Goal: Information Seeking & Learning: Compare options

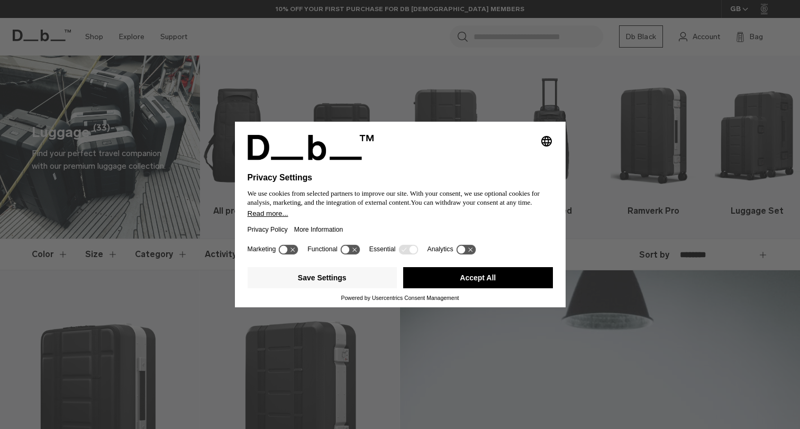
click at [477, 278] on button "Accept All" at bounding box center [478, 277] width 150 height 21
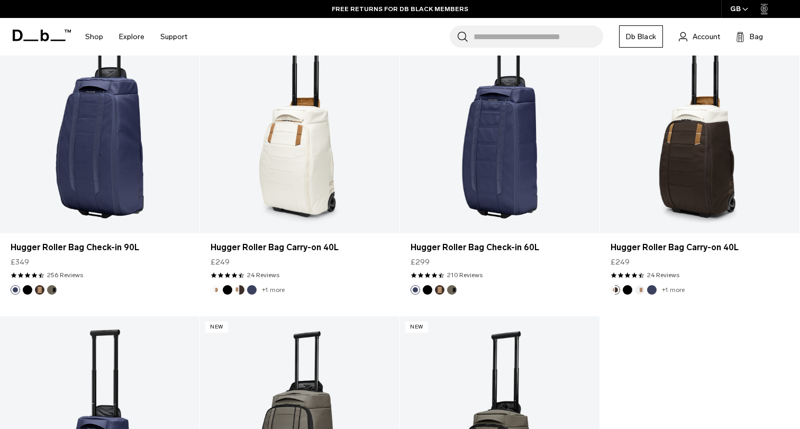
scroll to position [2830, 0]
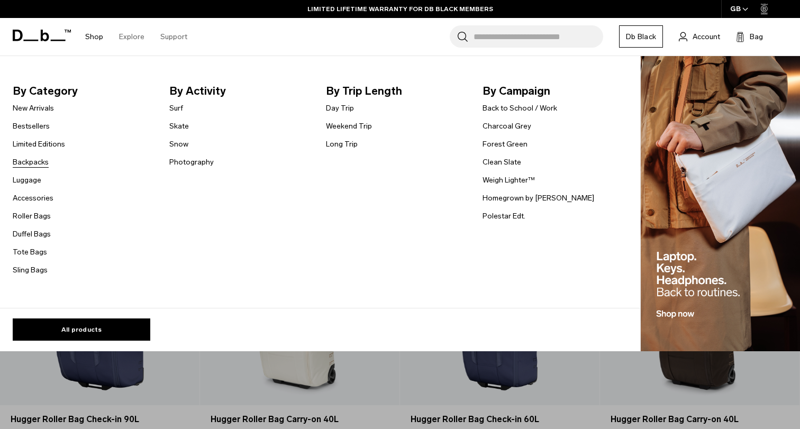
click at [35, 163] on link "Backpacks" at bounding box center [31, 162] width 36 height 11
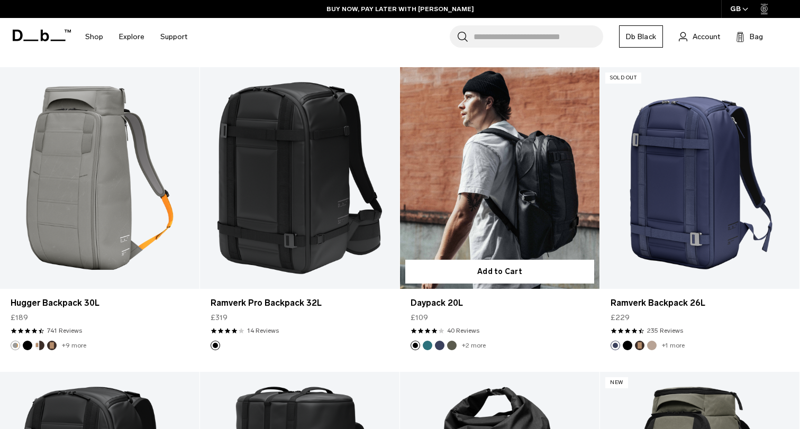
scroll to position [1118, 0]
click at [538, 215] on link "Daypack 20L" at bounding box center [500, 178] width 200 height 222
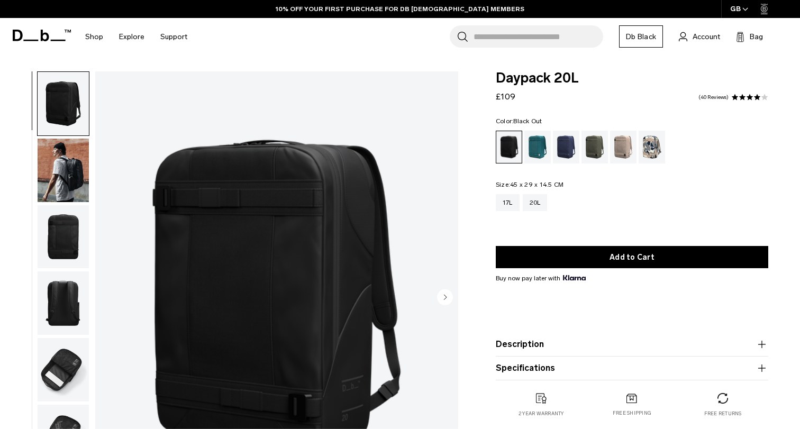
click at [60, 171] on img "button" at bounding box center [63, 171] width 51 height 64
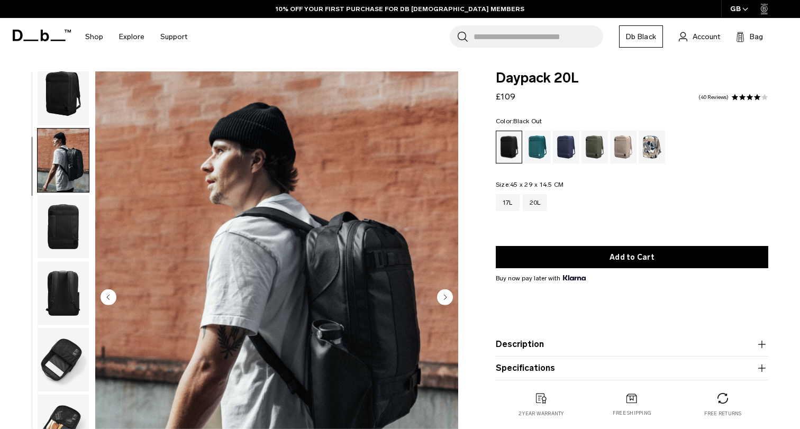
click at [74, 102] on img "button" at bounding box center [63, 94] width 51 height 64
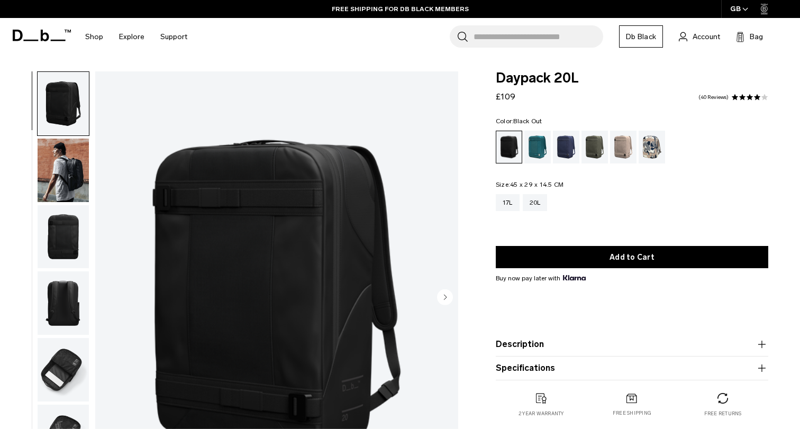
click at [68, 150] on img "button" at bounding box center [63, 171] width 51 height 64
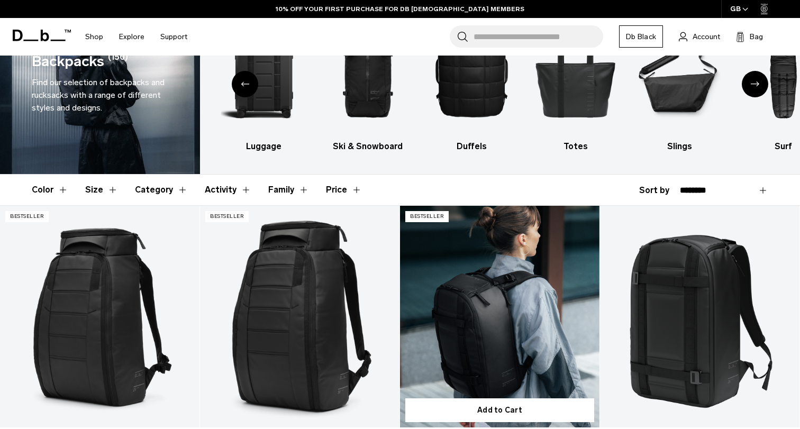
scroll to position [65, 0]
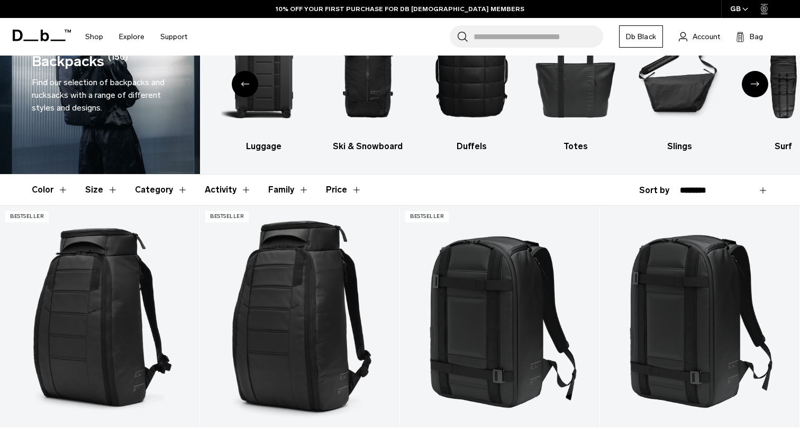
click at [102, 192] on button "Size" at bounding box center [101, 190] width 33 height 31
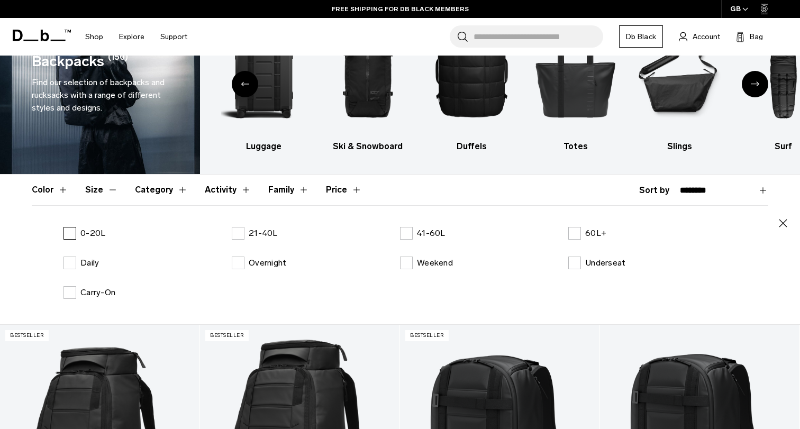
click at [66, 234] on label "0-20L" at bounding box center [85, 233] width 42 height 13
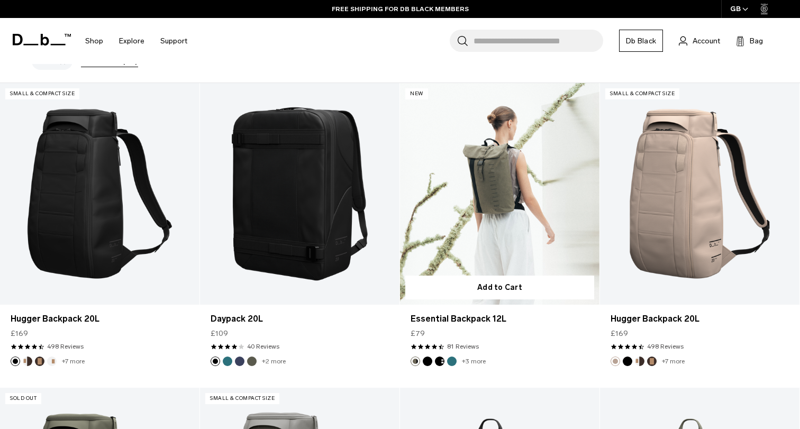
scroll to position [343, 0]
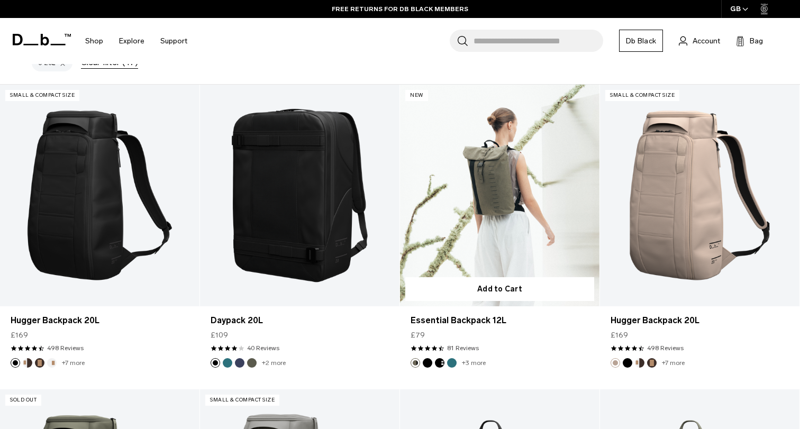
click at [427, 361] on button "Black Out" at bounding box center [428, 363] width 10 height 10
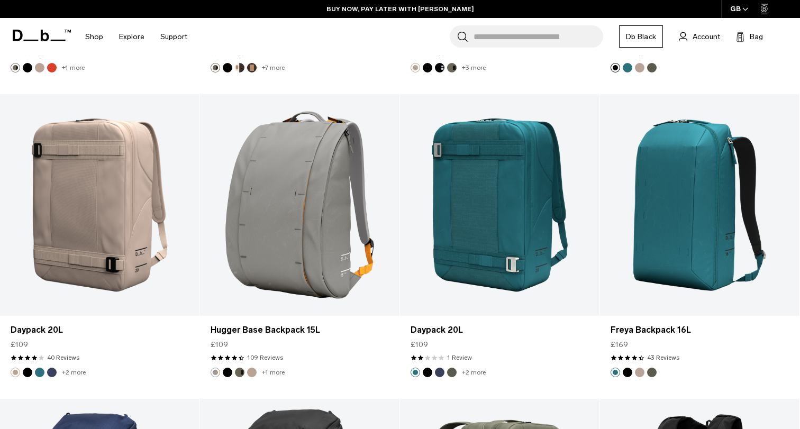
scroll to position [1397, 0]
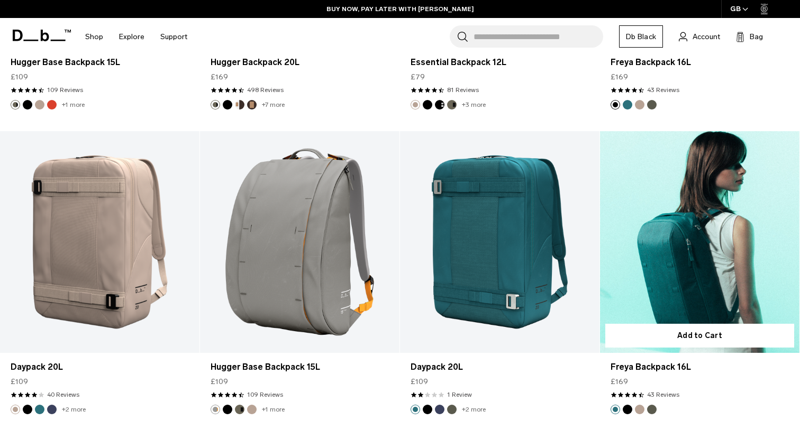
click at [630, 410] on button "Black Out" at bounding box center [628, 410] width 10 height 10
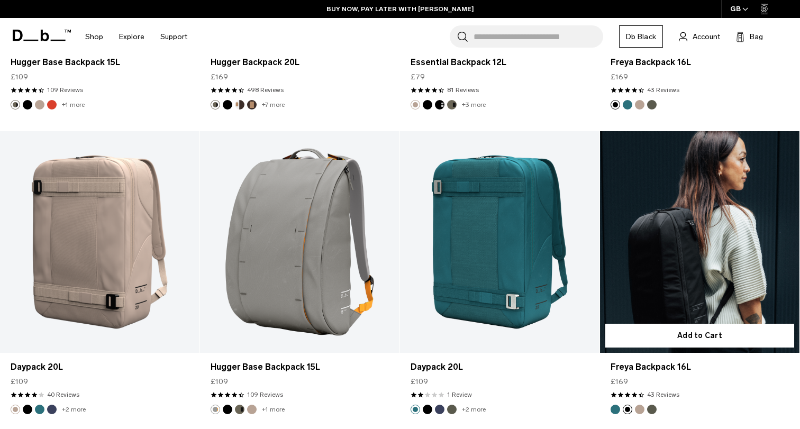
click at [701, 255] on link "Freya Backpack 16L Black Out" at bounding box center [700, 242] width 200 height 222
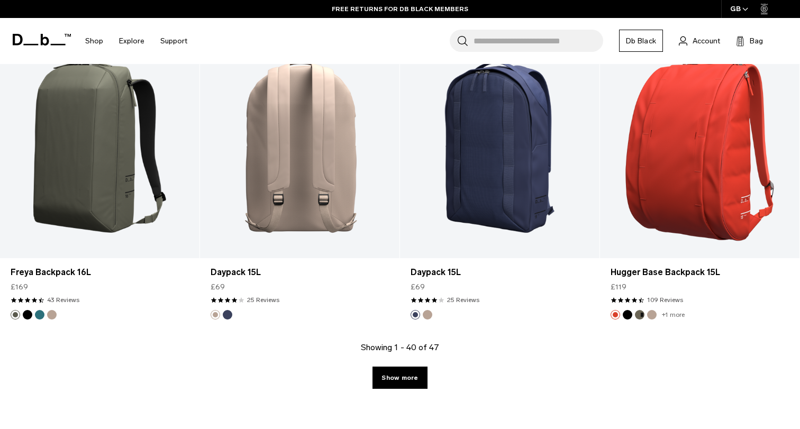
scroll to position [3016, 0]
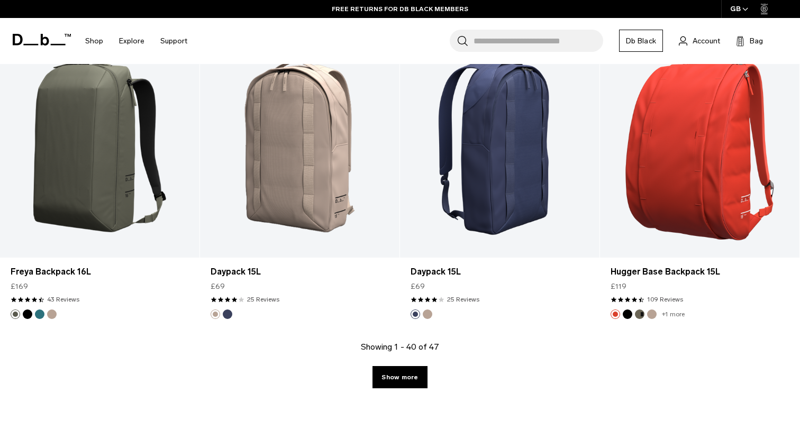
click at [429, 313] on button "Fogbow Beige" at bounding box center [428, 315] width 10 height 10
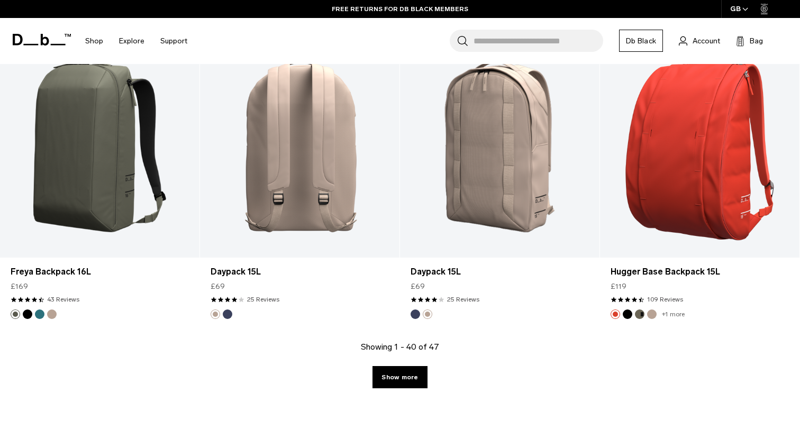
click at [229, 319] on img "Blue Hour" at bounding box center [228, 315] width 12 height 12
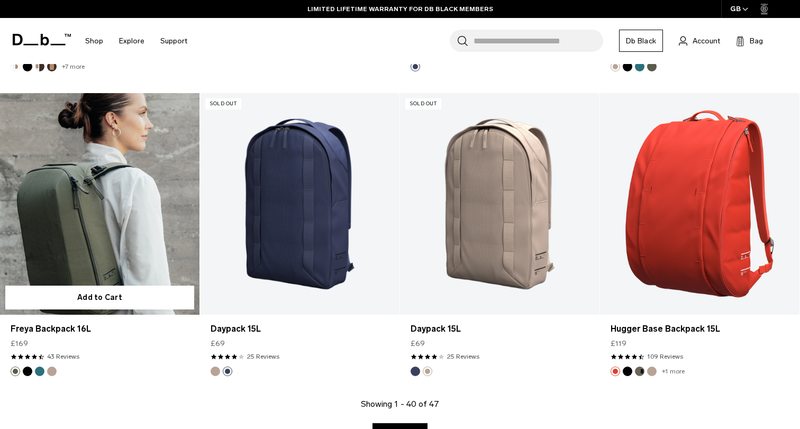
scroll to position [2948, 0]
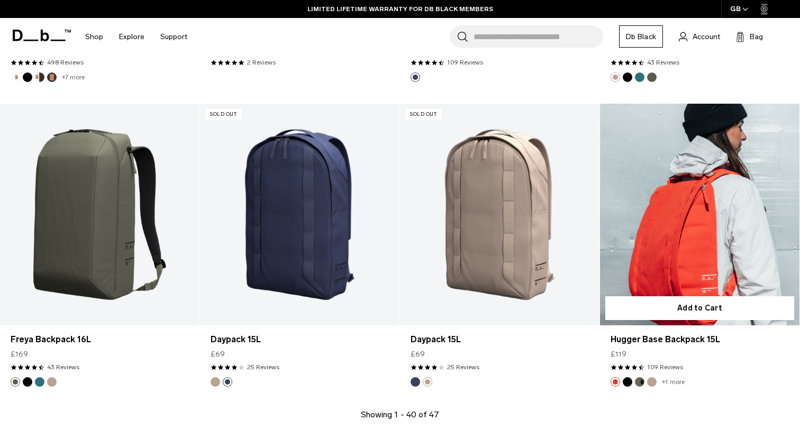
click at [628, 379] on button "Black Out" at bounding box center [628, 382] width 10 height 10
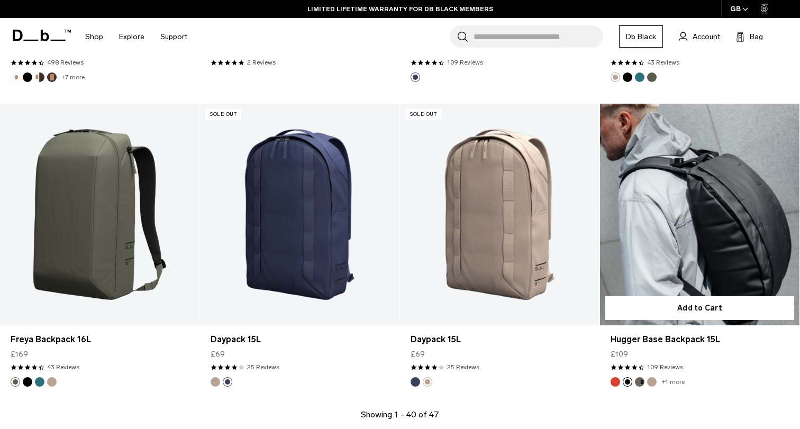
click at [675, 256] on link "Hugger Base Backpack 15L Black Out" at bounding box center [700, 215] width 200 height 222
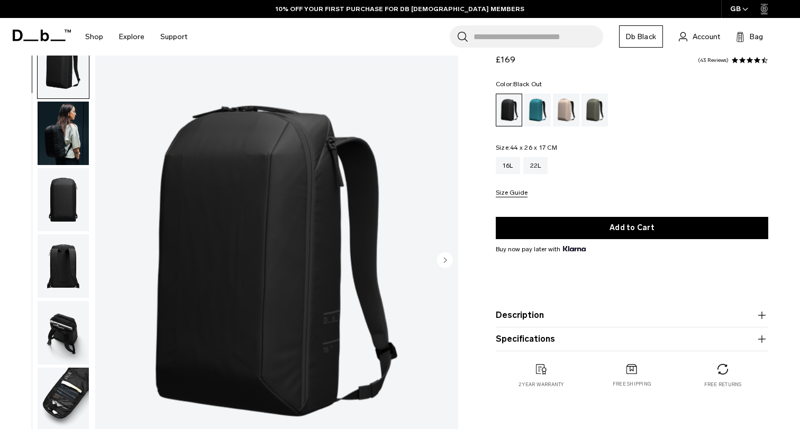
click at [50, 136] on img "button" at bounding box center [63, 134] width 51 height 64
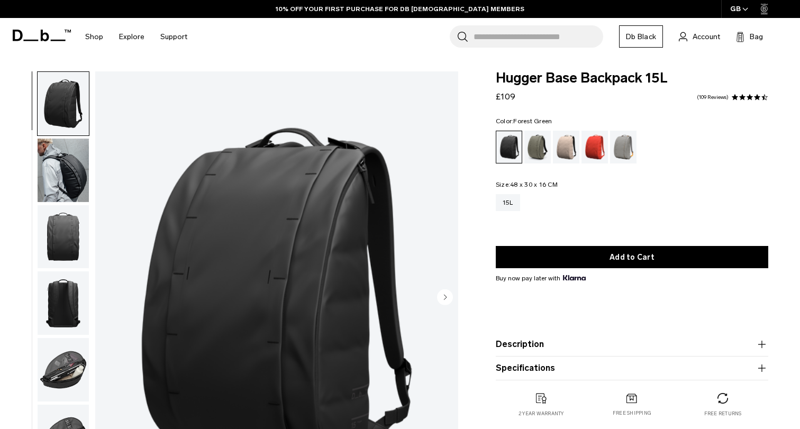
click at [547, 142] on div "Forest Green" at bounding box center [537, 147] width 27 height 33
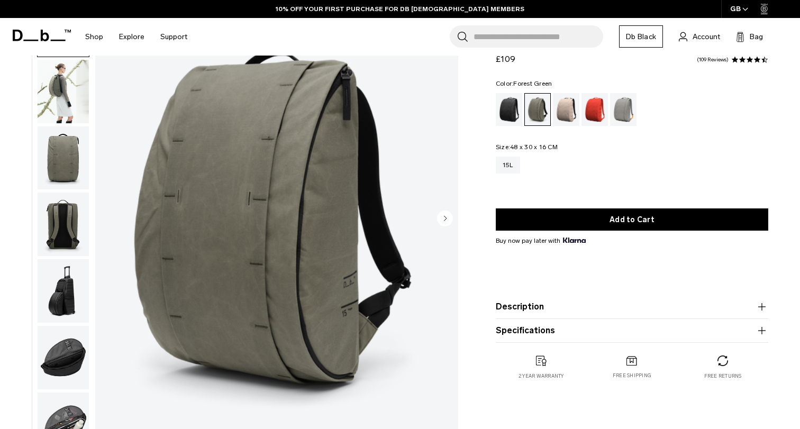
scroll to position [57, 0]
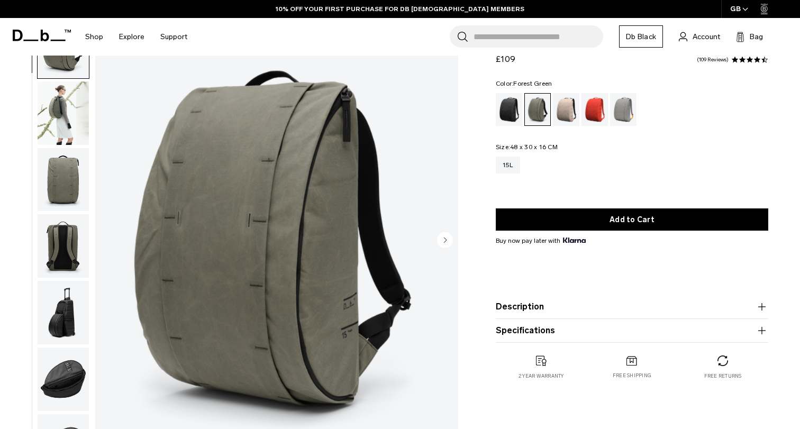
click at [67, 184] on img "button" at bounding box center [63, 180] width 51 height 64
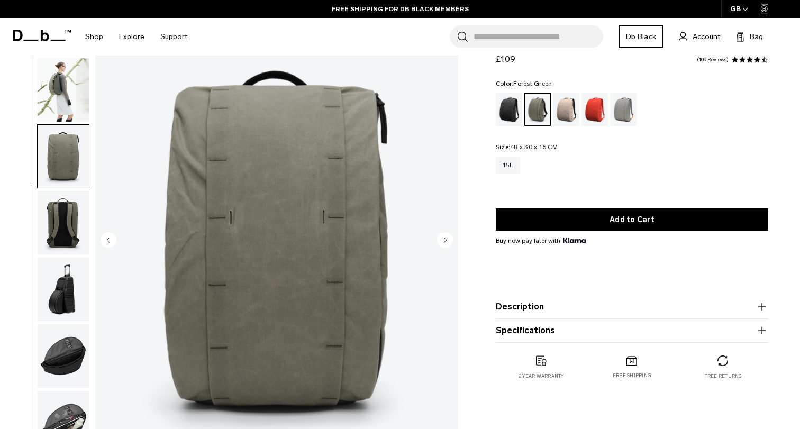
click at [67, 106] on img "button" at bounding box center [63, 90] width 51 height 64
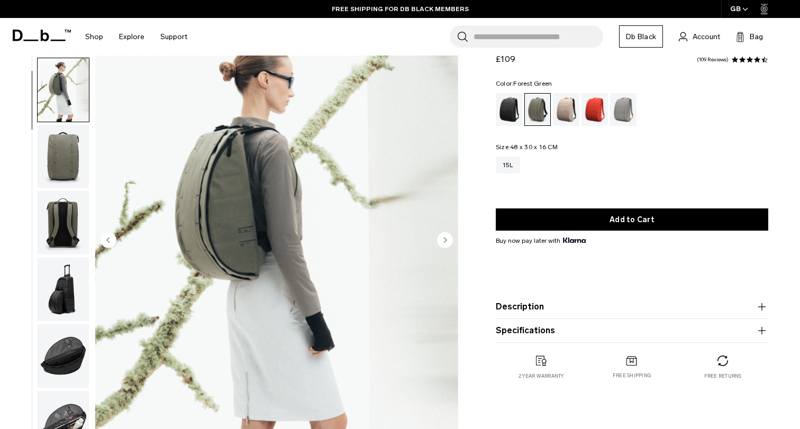
scroll to position [67, 0]
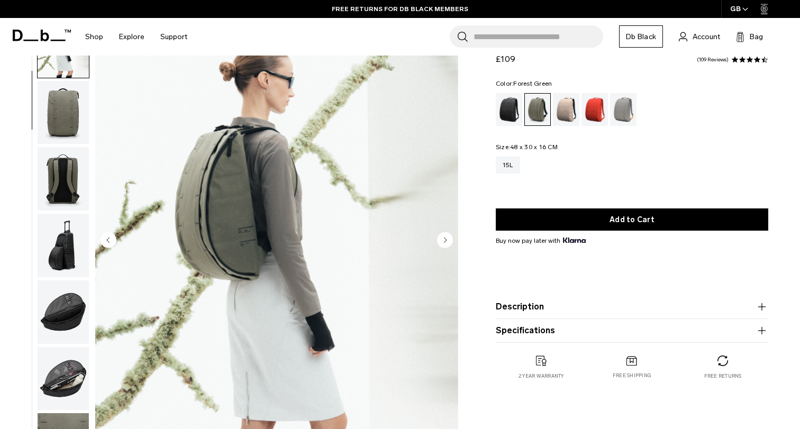
click at [63, 197] on img "button" at bounding box center [63, 179] width 51 height 64
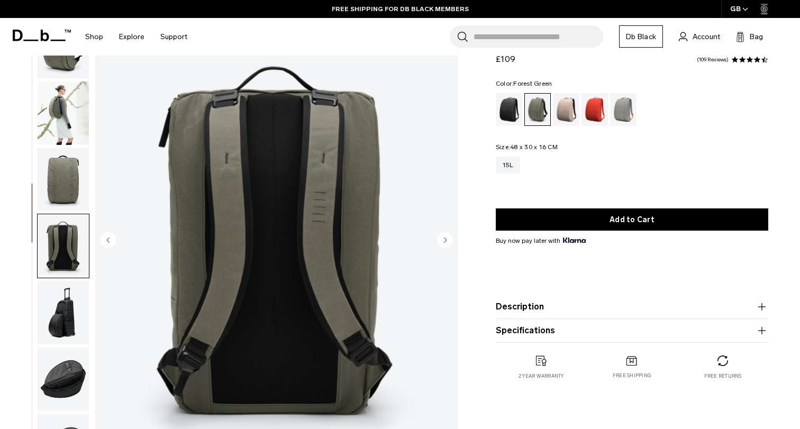
scroll to position [26, 0]
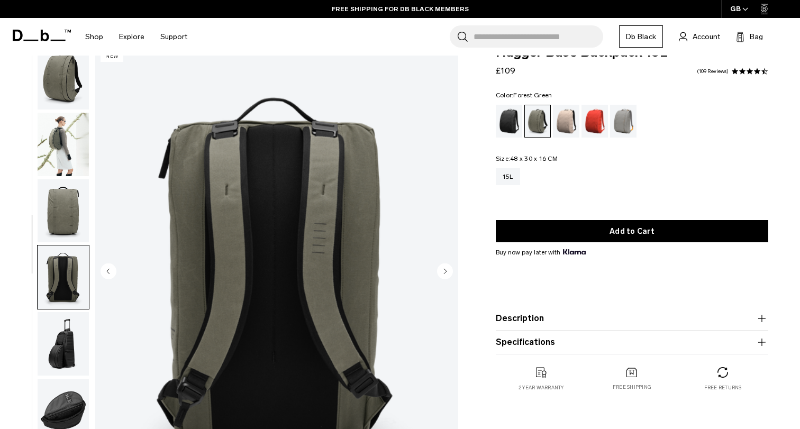
click at [65, 165] on img "button" at bounding box center [63, 145] width 51 height 64
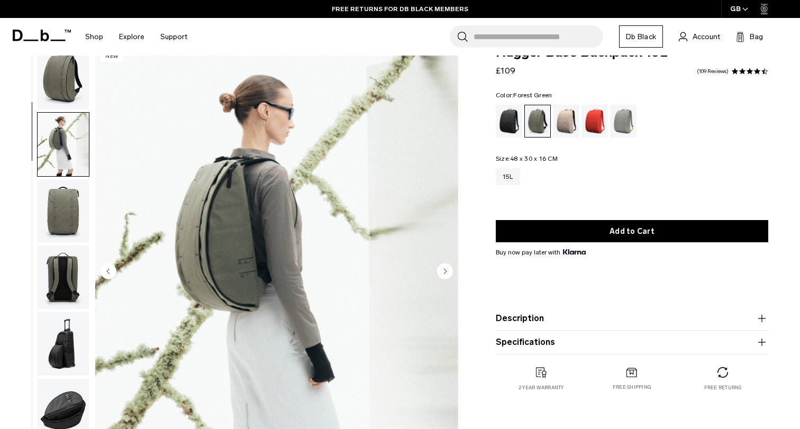
scroll to position [0, 0]
click at [73, 84] on img "button" at bounding box center [63, 78] width 51 height 64
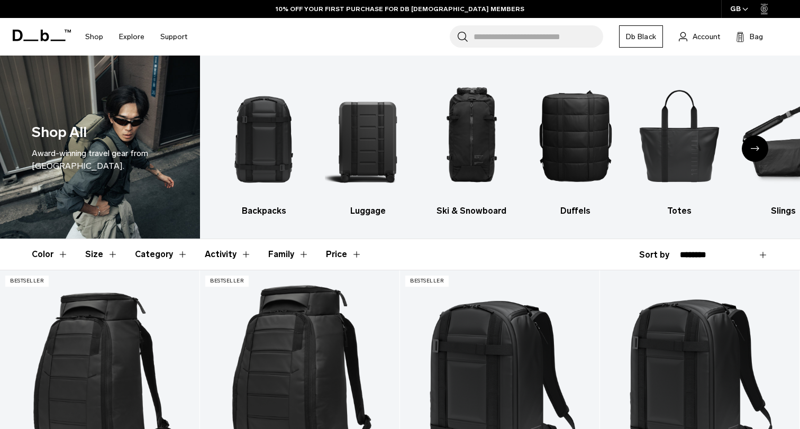
click at [366, 131] on img "2 / 10" at bounding box center [367, 135] width 85 height 128
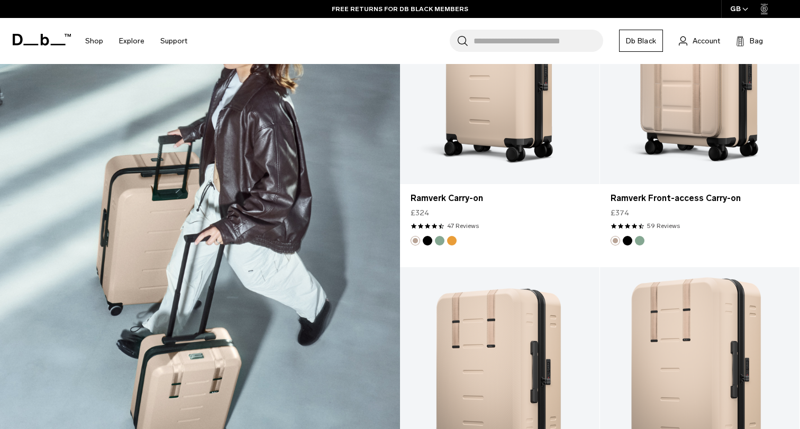
scroll to position [1528, 0]
